Goal: Task Accomplishment & Management: Manage account settings

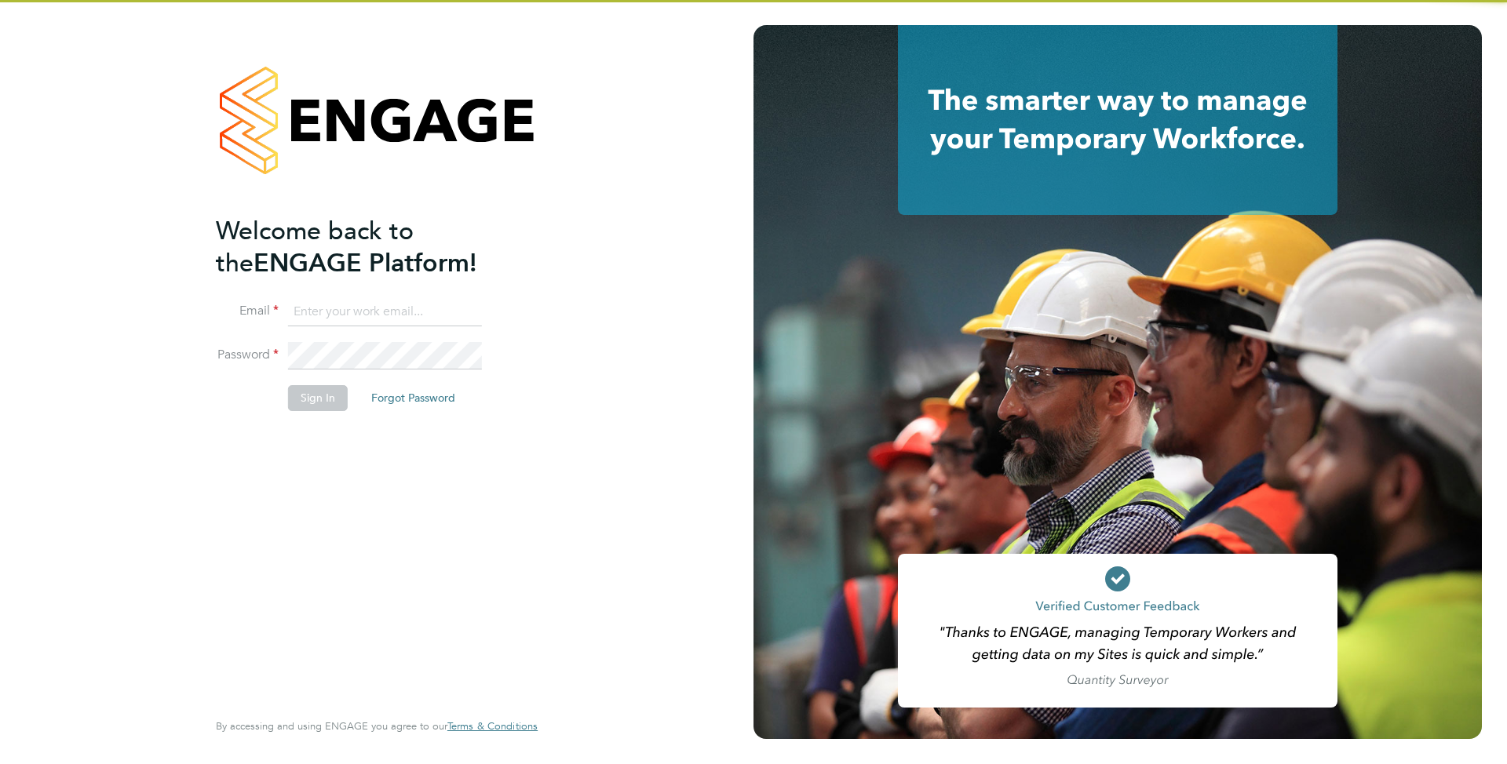
type input "[EMAIL_ADDRESS][DOMAIN_NAME]"
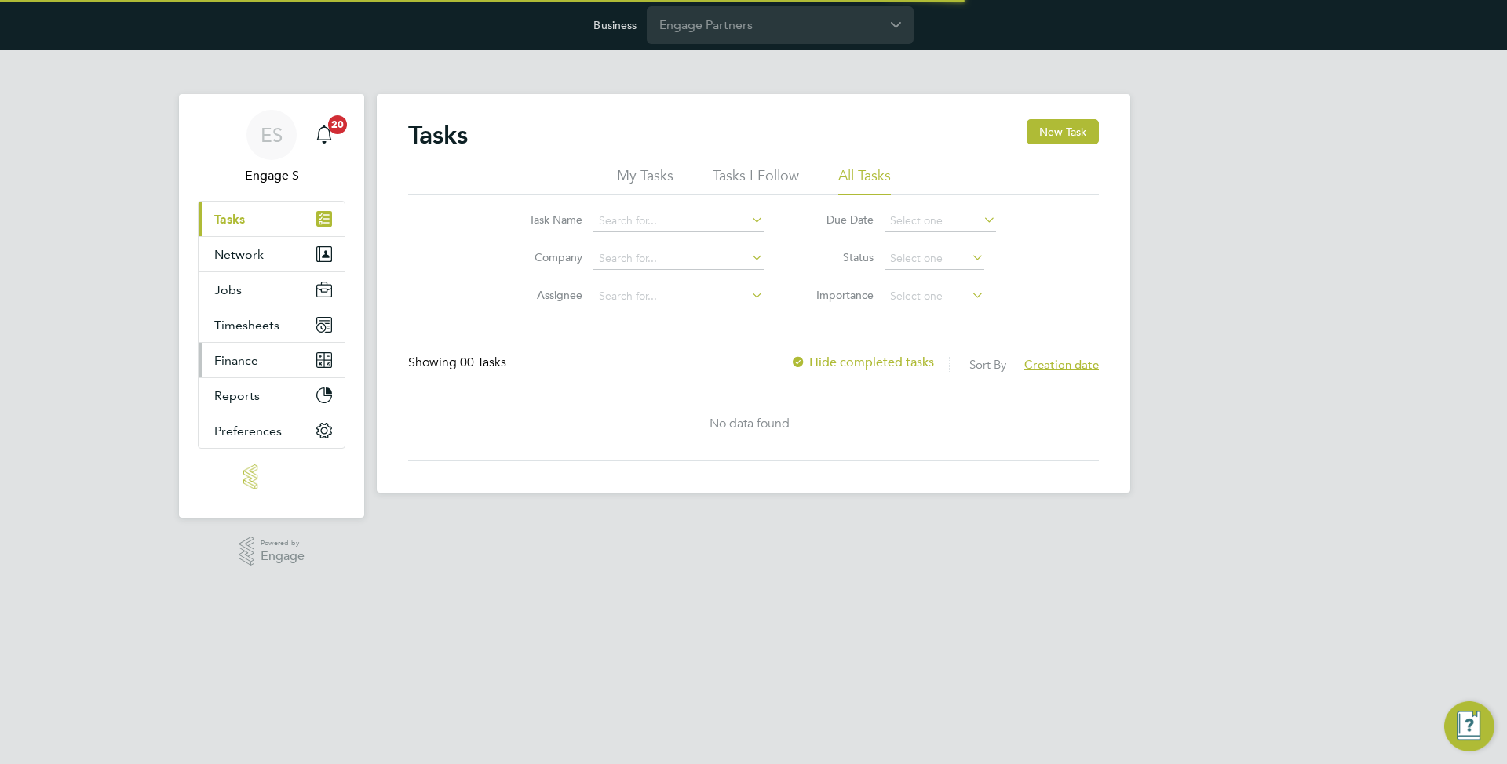
click at [253, 366] on span "Finance" at bounding box center [236, 360] width 44 height 15
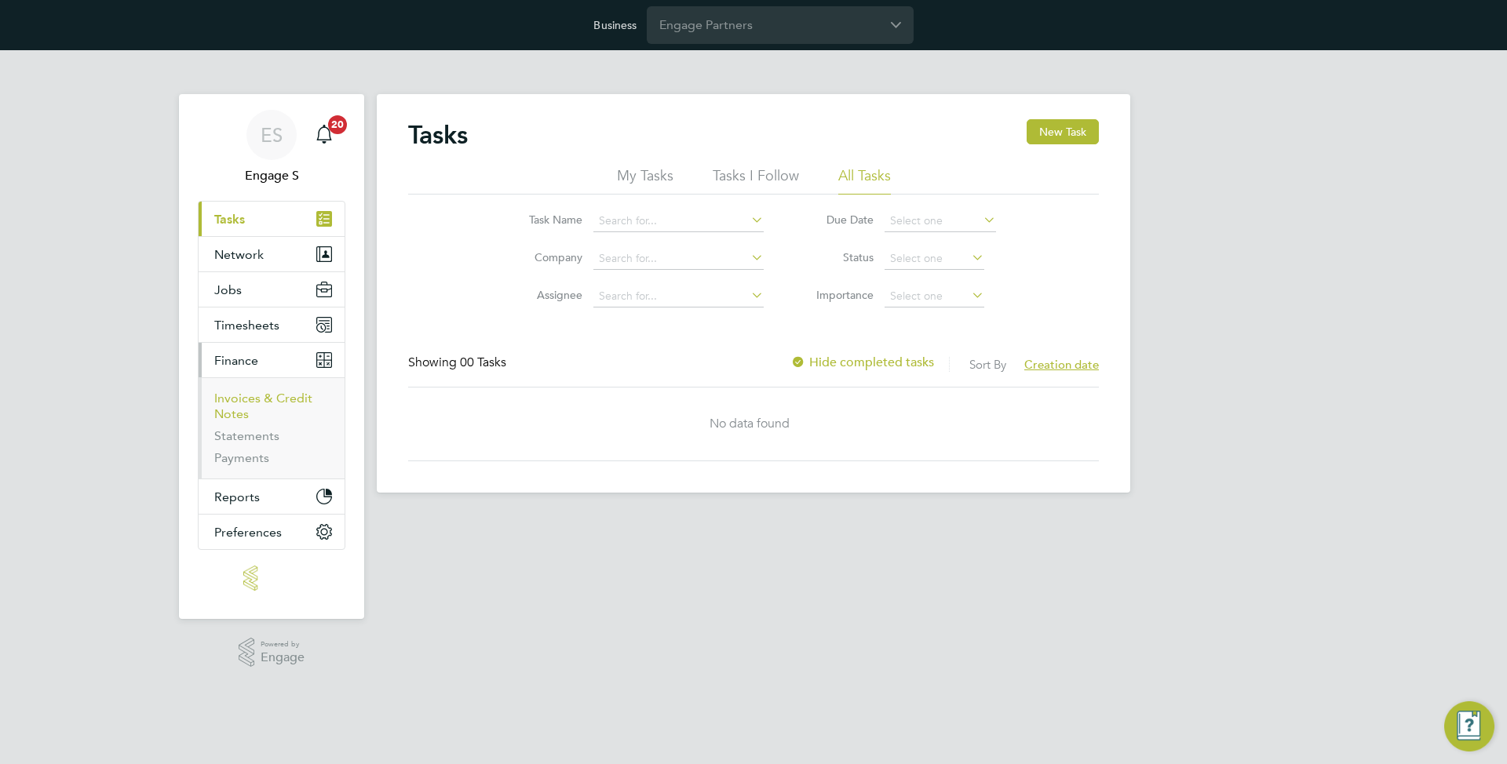
click at [249, 401] on link "Invoices & Credit Notes" at bounding box center [263, 406] width 98 height 31
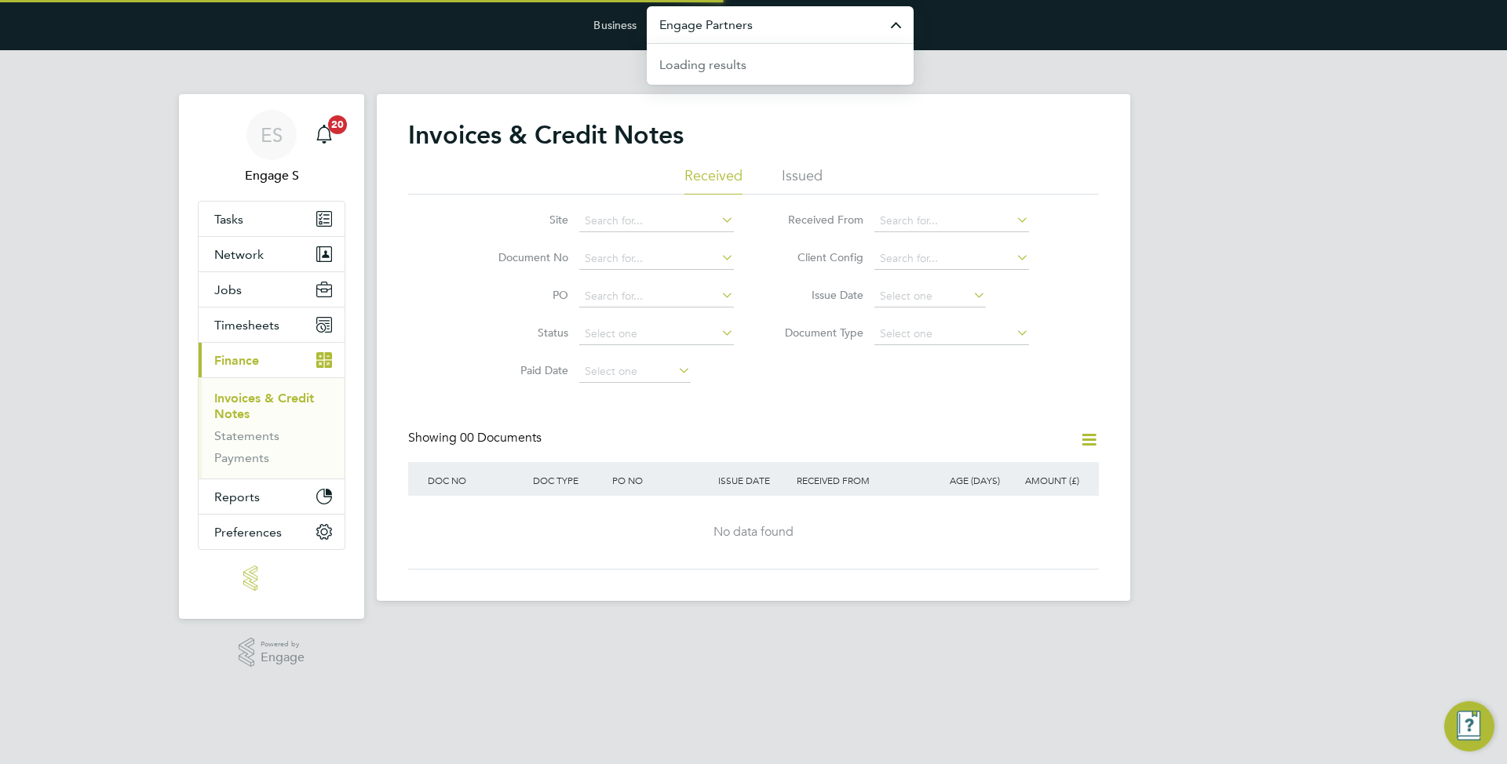
click at [742, 20] on input "Engage Partners" at bounding box center [780, 24] width 267 height 37
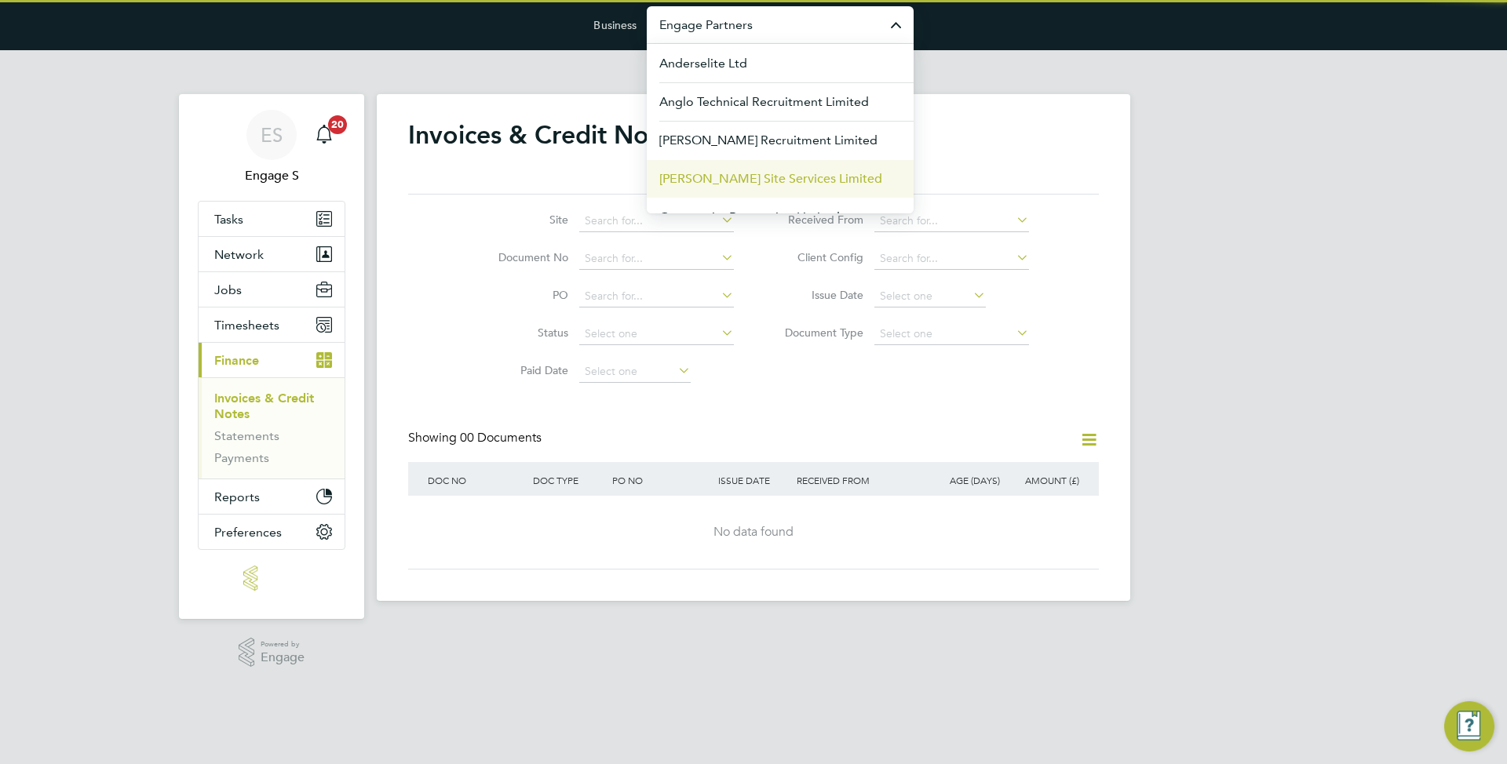
click at [735, 173] on span "[PERSON_NAME] Site Services Limited" at bounding box center [770, 178] width 223 height 19
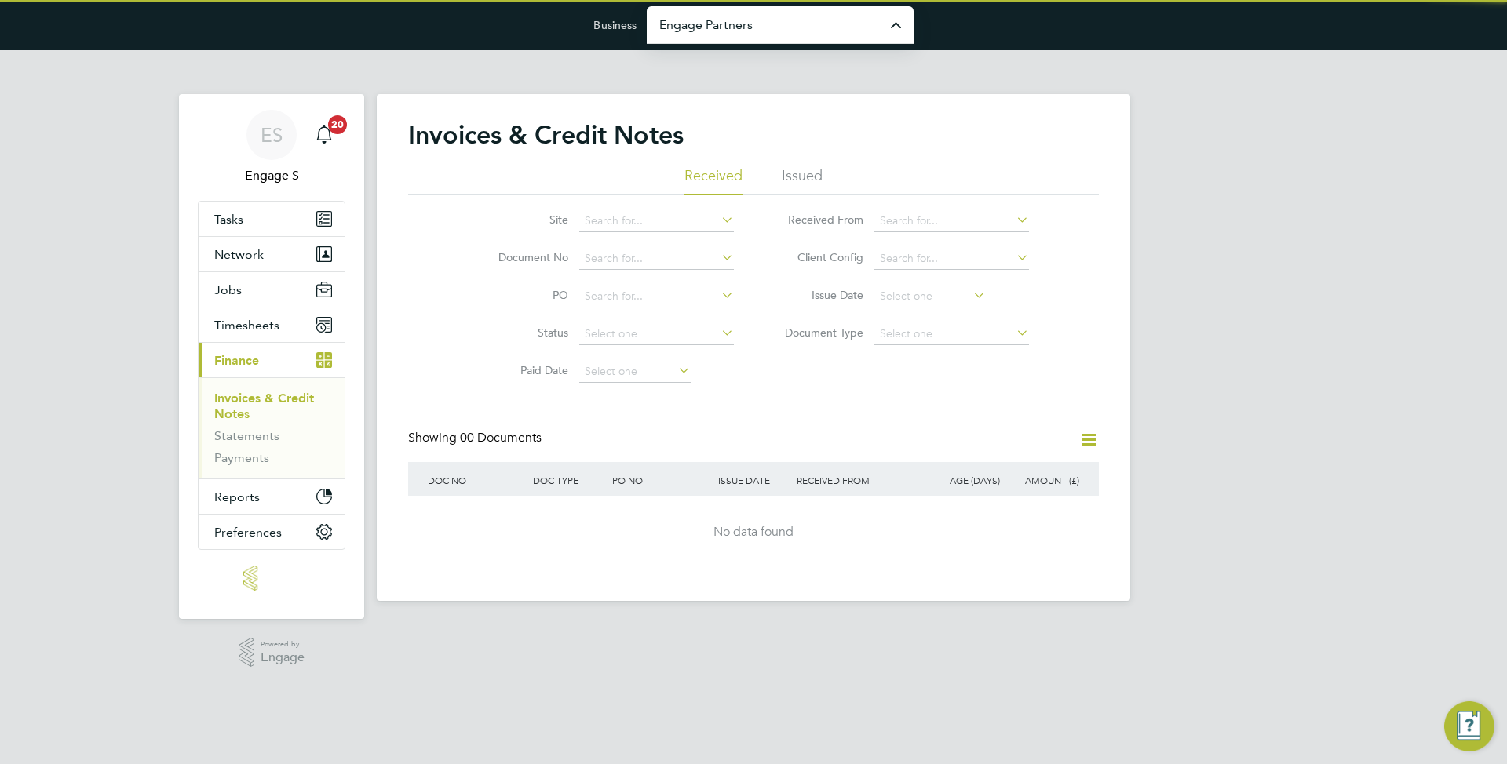
type input "[PERSON_NAME] Site Services Limited"
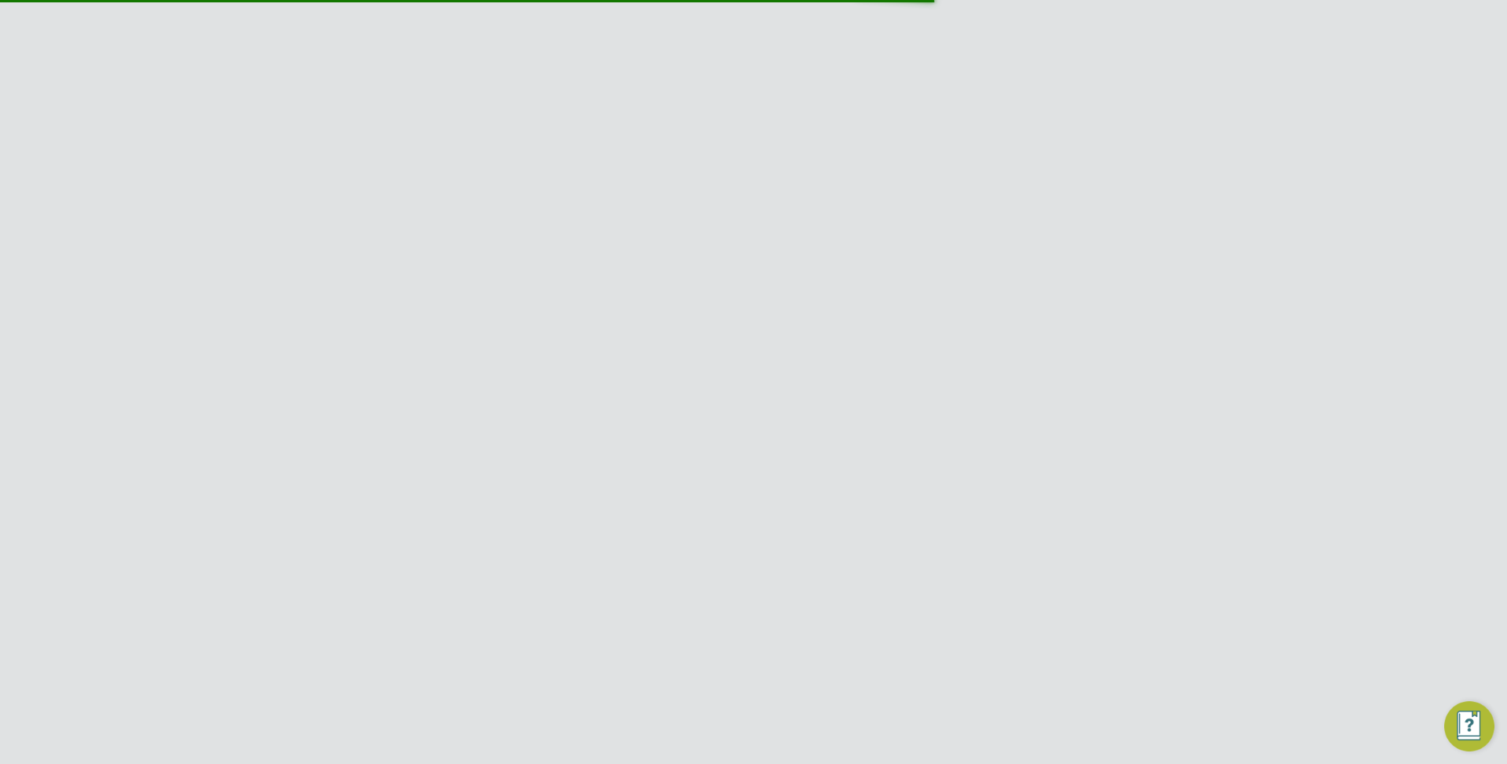
click at [1187, 221] on div "ES Engage S Notifications 20 Applications: Dashboard Tasks Network Team Members…" at bounding box center [753, 338] width 1507 height 576
click at [801, 178] on li "Issued" at bounding box center [802, 180] width 41 height 28
click at [905, 225] on input at bounding box center [951, 221] width 155 height 22
click at [716, 176] on li "Received" at bounding box center [713, 180] width 58 height 28
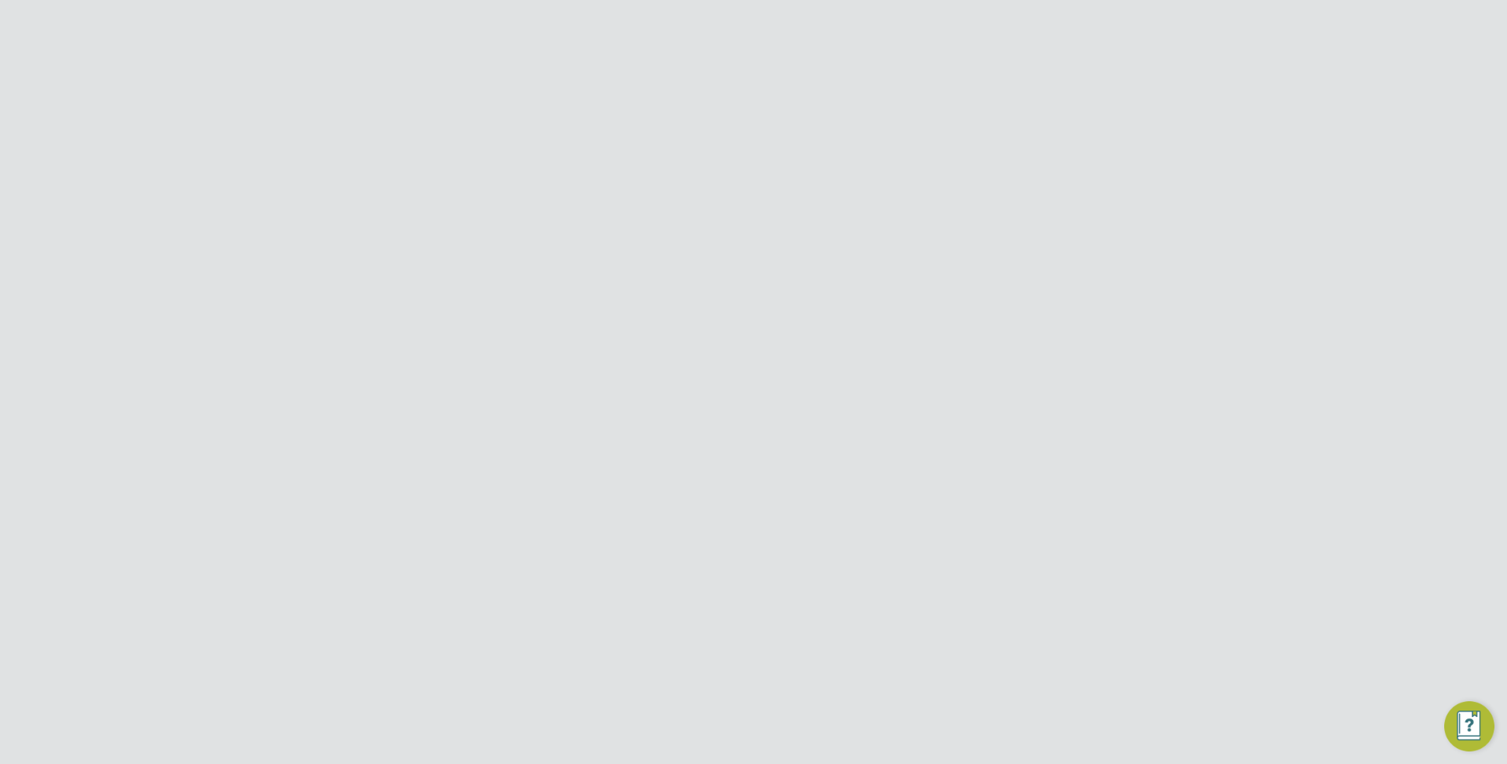
click at [604, 297] on input at bounding box center [656, 297] width 155 height 22
